Goal: Obtain resource: Obtain resource

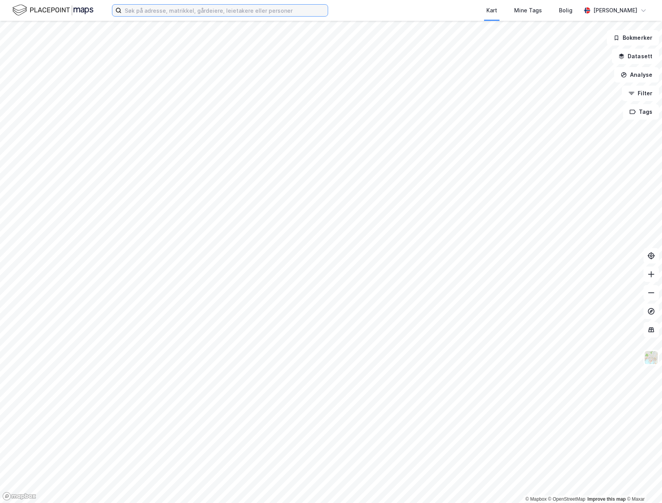
click at [142, 11] on input at bounding box center [225, 11] width 206 height 12
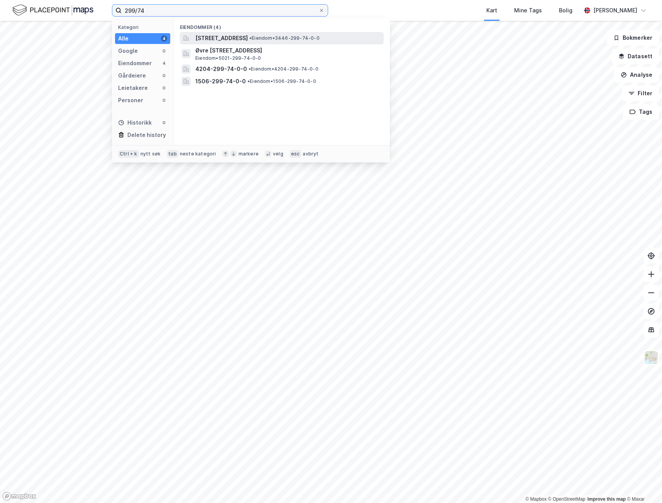
type input "299/74"
click at [245, 37] on span "Skarvåsen 21, 2770, JAREN, GRAN" at bounding box center [221, 38] width 53 height 9
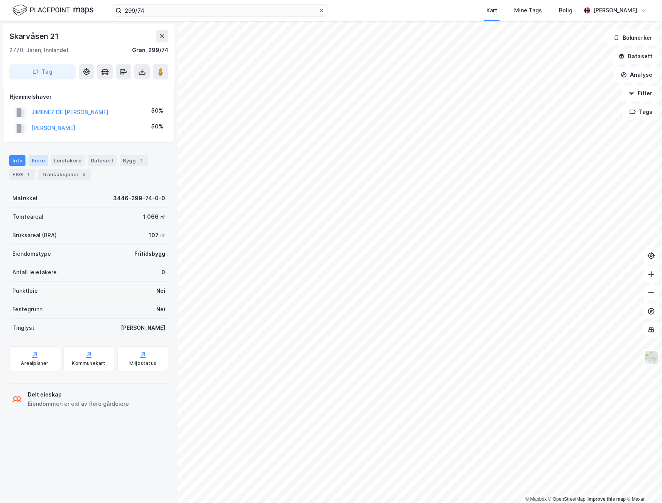
click at [37, 161] on div "Eiere" at bounding box center [38, 160] width 19 height 11
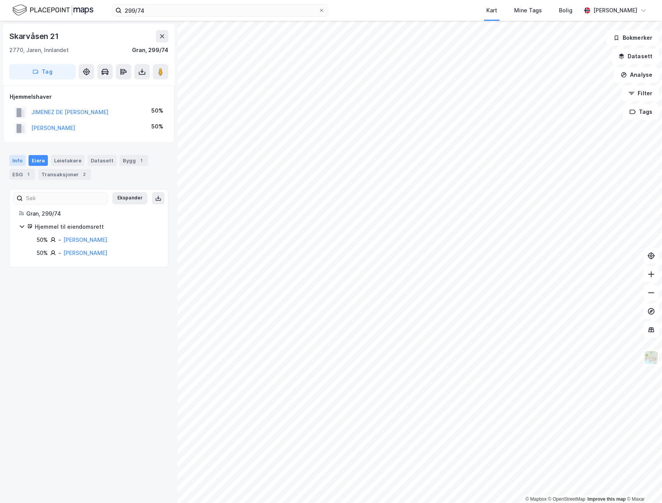
click at [12, 161] on div "Info" at bounding box center [17, 160] width 16 height 11
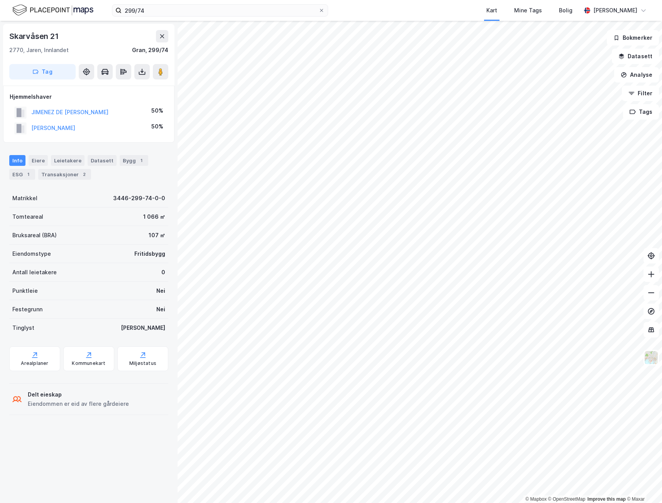
click at [73, 448] on div "Skarvåsen 21 2770, Jaren, Innlandet Gran, 299/74 Tag Hjemmelshaver JIMENEZ DE M…" at bounding box center [89, 262] width 178 height 483
click at [102, 72] on icon at bounding box center [104, 71] width 7 height 1
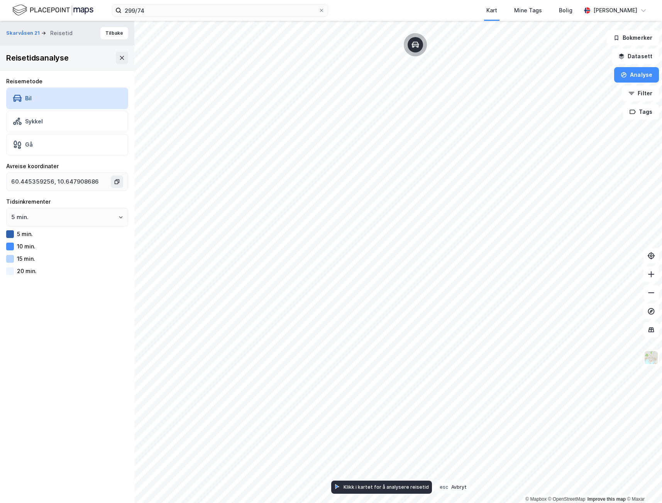
click at [9, 272] on div at bounding box center [10, 272] width 8 height 8
click at [119, 218] on icon "Open" at bounding box center [121, 217] width 5 height 5
type input "60.44841194097026, 10.680486251958513"
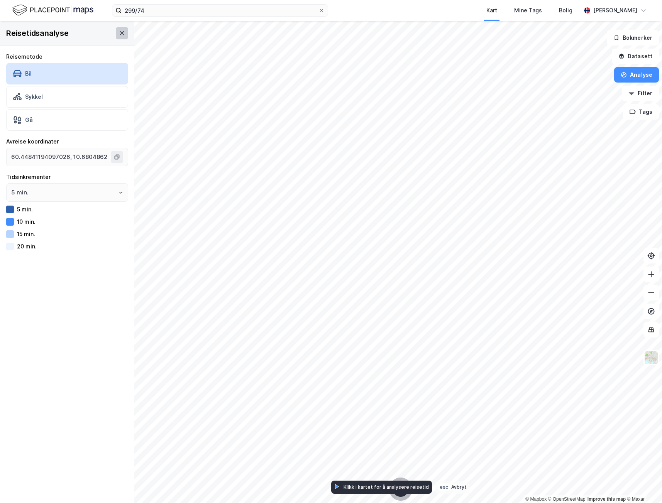
click at [119, 34] on icon at bounding box center [122, 33] width 6 height 6
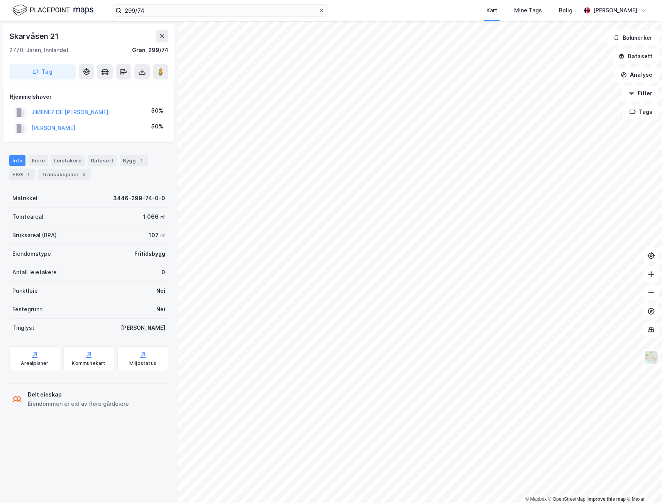
click at [485, 0] on html "299/74 Kart Mine Tags Bolig Torgeir Tronstad © Mapbox © OpenStreetMap Improve t…" at bounding box center [331, 251] width 662 height 503
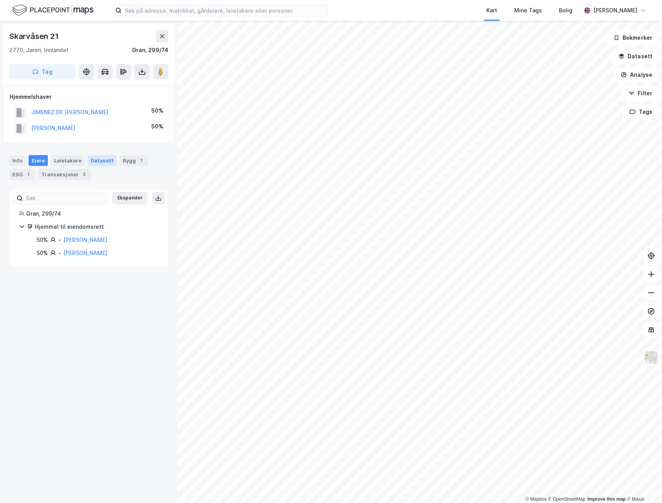
click at [94, 158] on div "Datasett" at bounding box center [102, 160] width 29 height 11
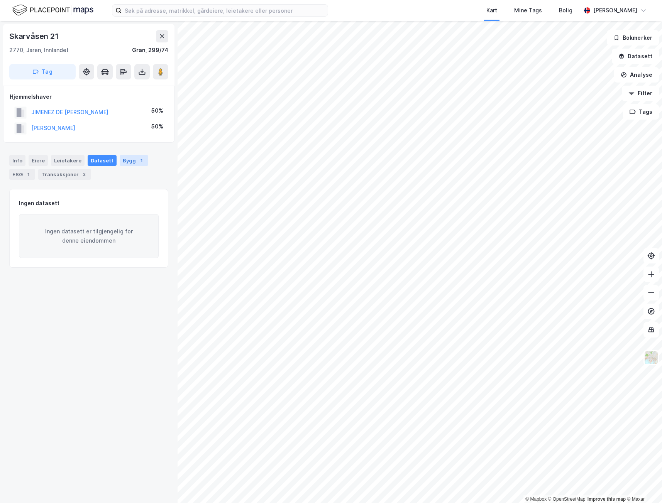
click at [122, 159] on div "Bygg 1" at bounding box center [134, 160] width 29 height 11
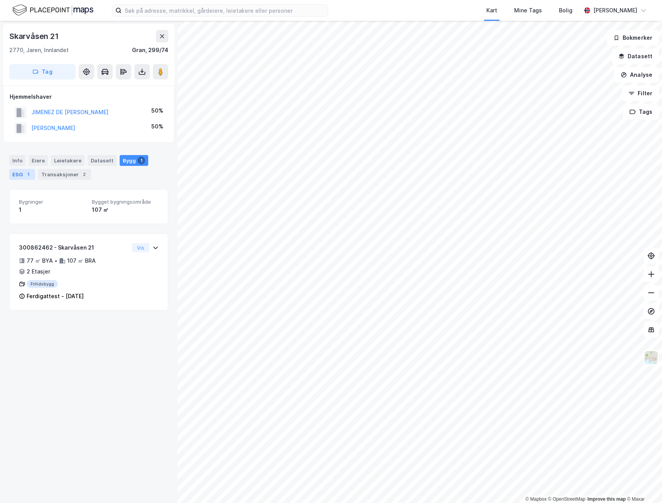
click at [20, 173] on div "ESG 1" at bounding box center [22, 174] width 26 height 11
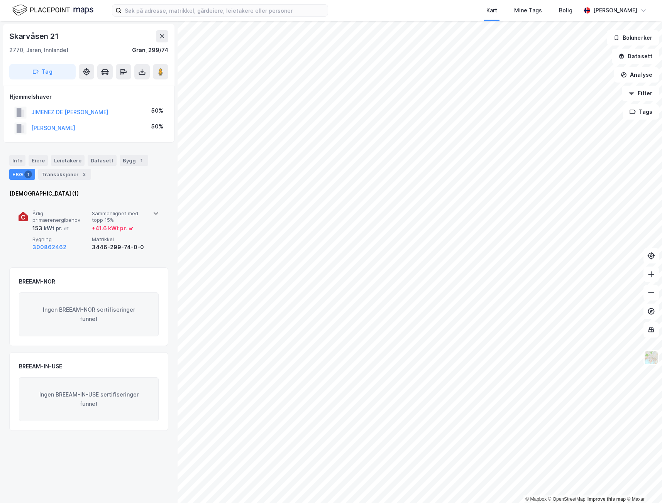
click at [153, 215] on icon at bounding box center [156, 213] width 6 height 6
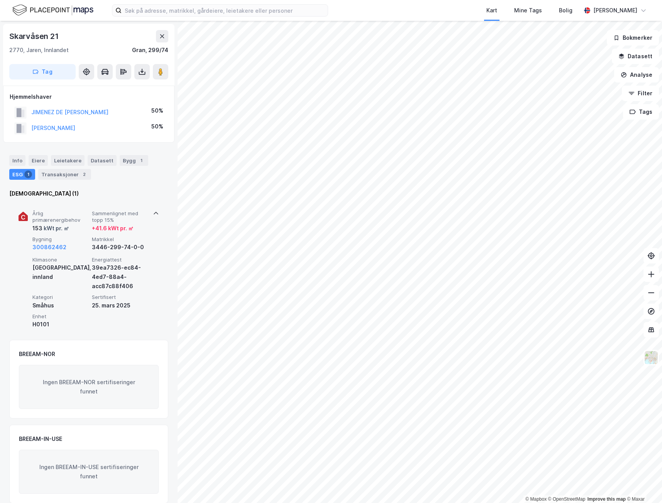
click at [153, 215] on icon at bounding box center [156, 213] width 6 height 6
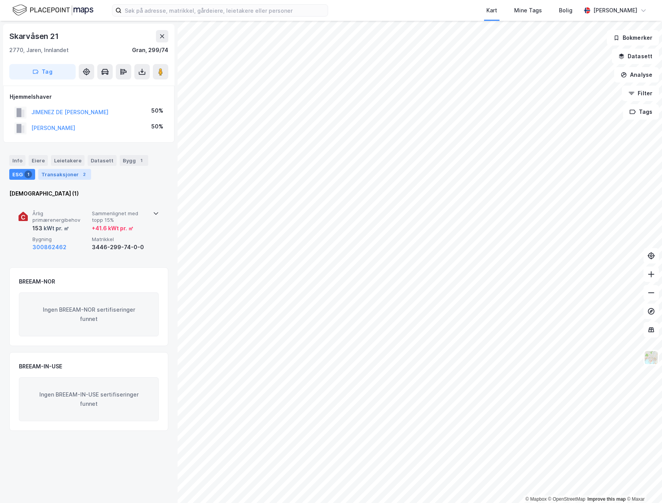
click at [58, 176] on div "Transaksjoner 2" at bounding box center [64, 174] width 53 height 11
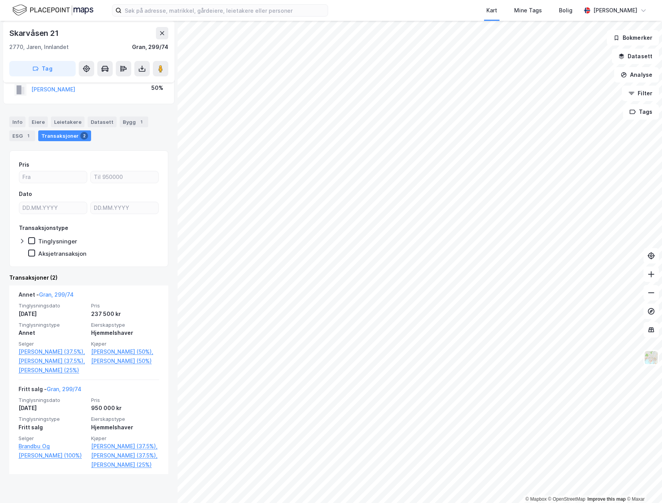
scroll to position [75, 0]
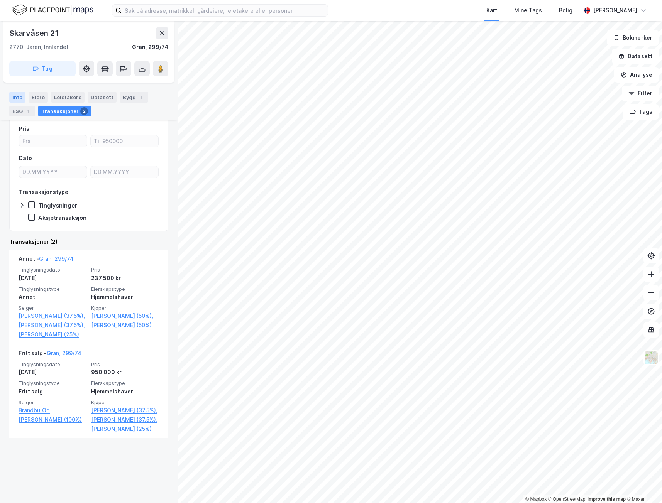
click at [17, 97] on div "Info" at bounding box center [17, 97] width 16 height 11
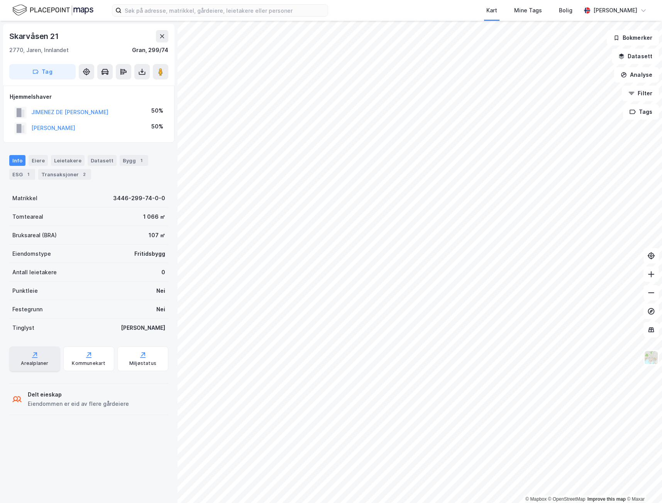
click at [28, 357] on div "Arealplaner" at bounding box center [34, 359] width 51 height 25
click at [80, 361] on div "Kommunekart" at bounding box center [89, 364] width 34 height 6
click at [137, 364] on div "Miljøstatus" at bounding box center [142, 364] width 27 height 6
click at [160, 73] on image at bounding box center [160, 72] width 5 height 8
click at [141, 73] on icon at bounding box center [142, 72] width 8 height 8
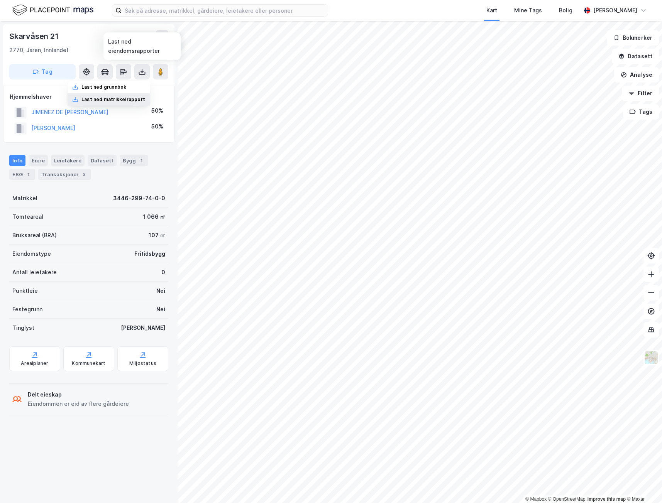
click at [108, 100] on div "Last ned matrikkelrapport" at bounding box center [113, 100] width 64 height 6
click at [106, 86] on div "Last ned grunnbok" at bounding box center [103, 87] width 45 height 6
click at [143, 74] on icon at bounding box center [142, 72] width 8 height 8
click at [114, 87] on div "Last ned grunnbok" at bounding box center [103, 87] width 45 height 6
click at [142, 71] on icon at bounding box center [142, 72] width 8 height 8
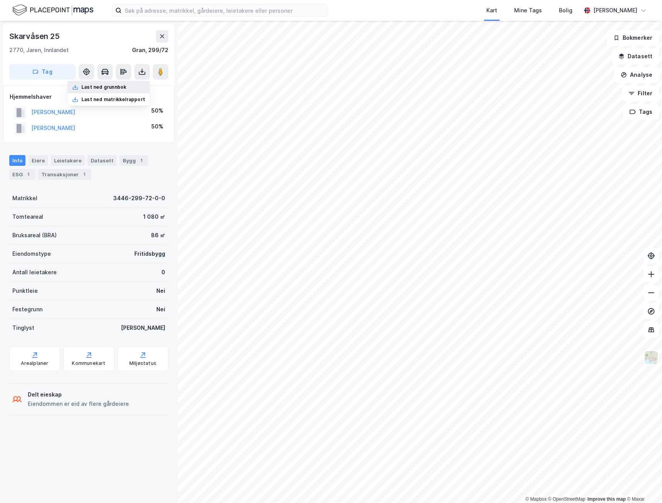
click at [115, 85] on div "Last ned grunnbok" at bounding box center [103, 87] width 45 height 6
click at [142, 72] on icon at bounding box center [142, 72] width 3 height 2
click at [117, 86] on div "Last ned grunnbok" at bounding box center [103, 87] width 45 height 6
click at [142, 74] on icon at bounding box center [142, 73] width 7 height 3
click at [112, 86] on div "Last ned grunnbok" at bounding box center [103, 87] width 45 height 6
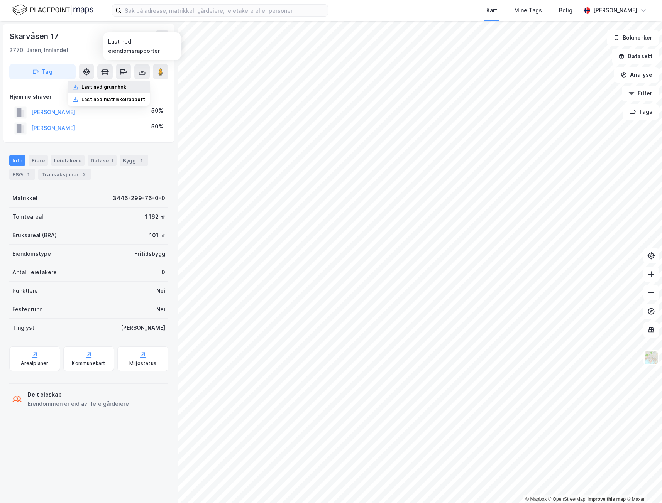
click at [111, 85] on div "Last ned grunnbok" at bounding box center [103, 87] width 45 height 6
click at [69, 176] on div "Transaksjoner 2" at bounding box center [64, 174] width 53 height 11
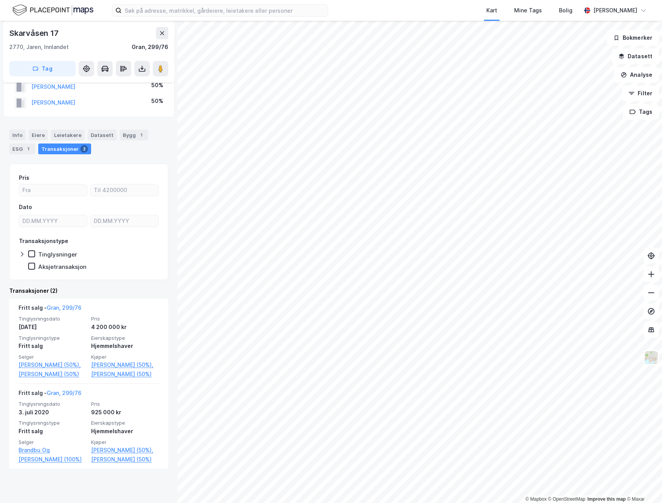
scroll to position [37, 0]
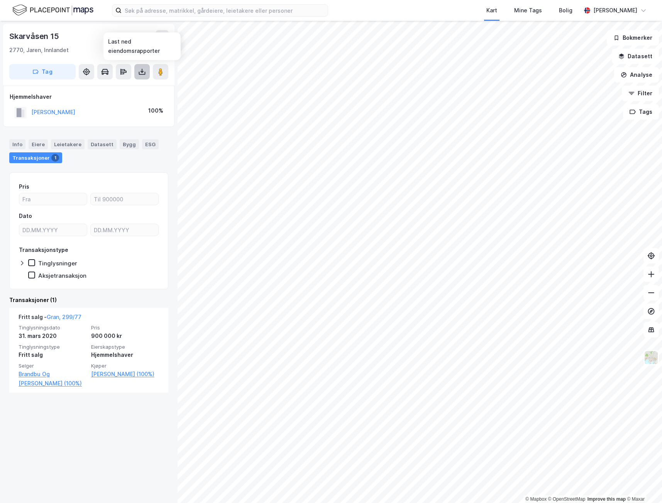
click at [141, 75] on icon at bounding box center [142, 72] width 8 height 8
click at [117, 89] on div "Last ned grunnbok" at bounding box center [103, 87] width 45 height 6
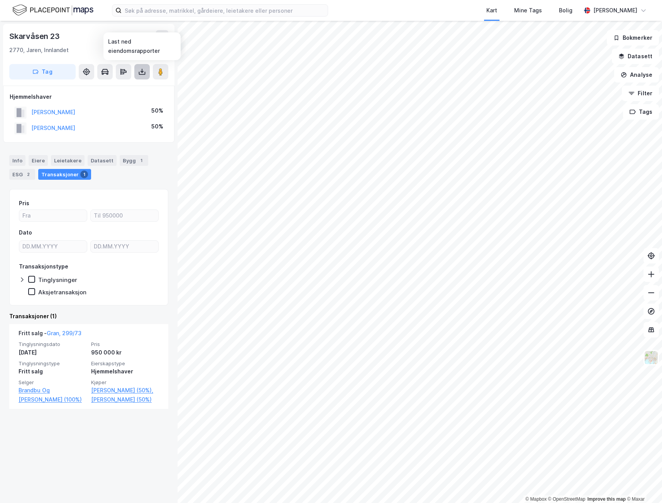
click at [142, 71] on icon at bounding box center [142, 72] width 8 height 8
click at [113, 86] on div "Last ned grunnbok" at bounding box center [103, 87] width 45 height 6
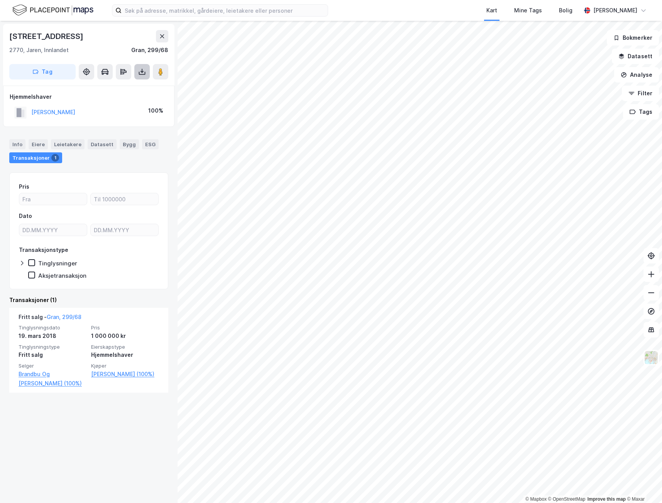
click at [141, 75] on icon at bounding box center [142, 73] width 7 height 3
click at [120, 86] on div "Last ned grunnbok" at bounding box center [103, 87] width 45 height 6
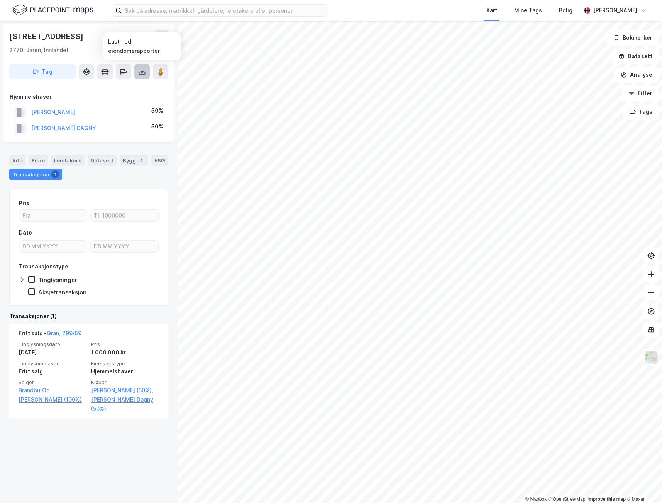
click at [144, 71] on icon at bounding box center [142, 72] width 8 height 8
click at [116, 88] on div "Last ned grunnbok" at bounding box center [103, 87] width 45 height 6
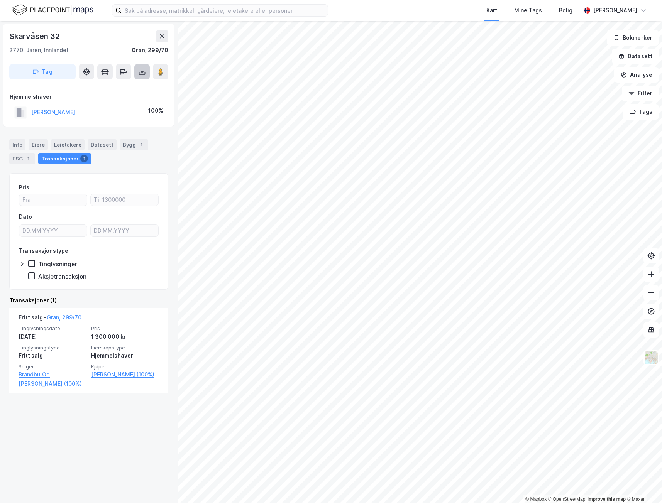
click at [146, 70] on button at bounding box center [141, 71] width 15 height 15
click at [108, 86] on div "Last ned grunnbok" at bounding box center [103, 87] width 45 height 6
click at [146, 71] on button at bounding box center [141, 71] width 15 height 15
click at [116, 89] on div "Last ned grunnbok" at bounding box center [103, 87] width 45 height 6
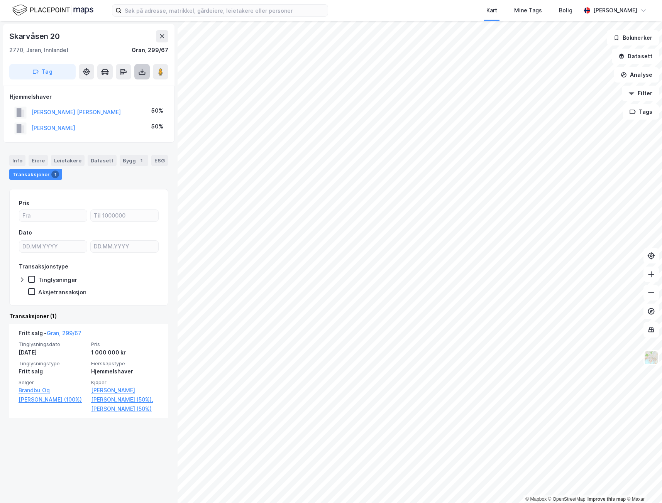
click at [142, 71] on icon at bounding box center [142, 72] width 8 height 8
click at [109, 86] on div "Last ned grunnbok" at bounding box center [103, 87] width 45 height 6
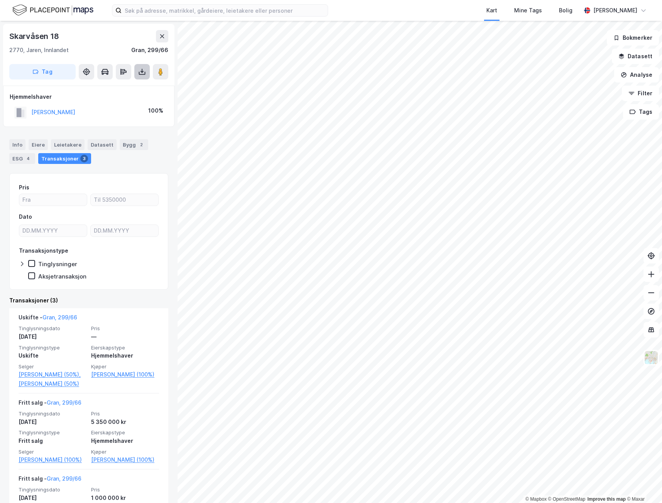
click at [139, 73] on icon at bounding box center [142, 73] width 7 height 3
click at [115, 88] on div "Last ned grunnbok" at bounding box center [103, 87] width 45 height 6
click at [17, 144] on div "Info" at bounding box center [17, 144] width 16 height 11
